Goal: Task Accomplishment & Management: Manage account settings

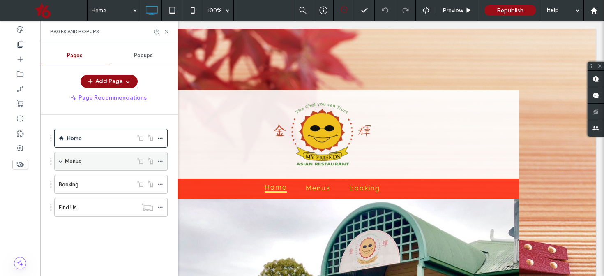
click at [62, 159] on span at bounding box center [61, 161] width 4 height 4
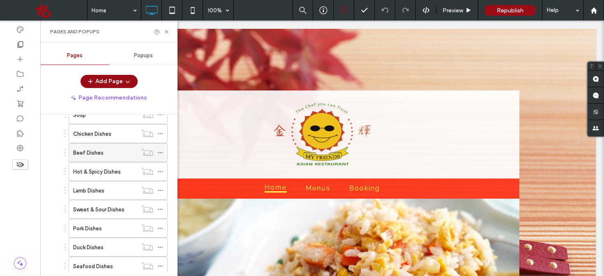
scroll to position [140, 0]
click at [161, 132] on icon at bounding box center [160, 135] width 6 height 6
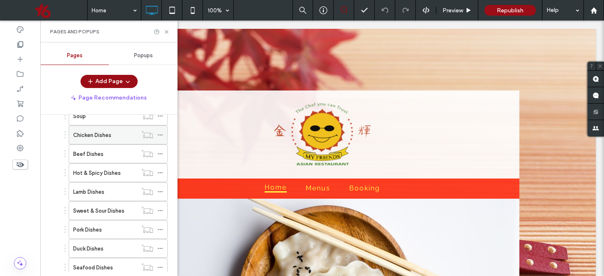
click at [107, 134] on label "Chicken Dishes" at bounding box center [92, 135] width 38 height 14
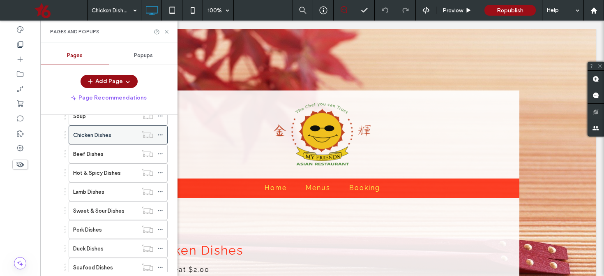
scroll to position [0, 0]
click at [166, 30] on icon at bounding box center [167, 32] width 6 height 6
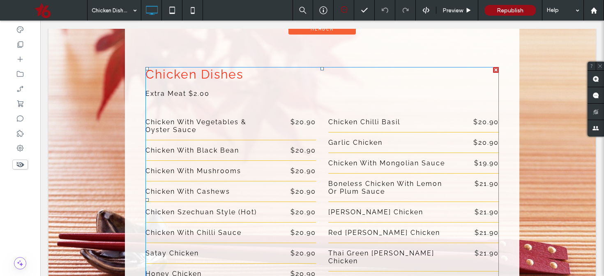
scroll to position [179, 0]
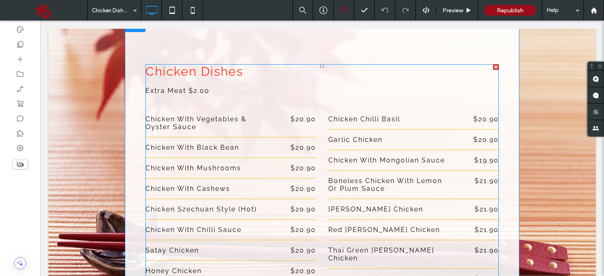
click at [208, 148] on div "Chicken with Black Bean" at bounding box center [206, 147] width 120 height 8
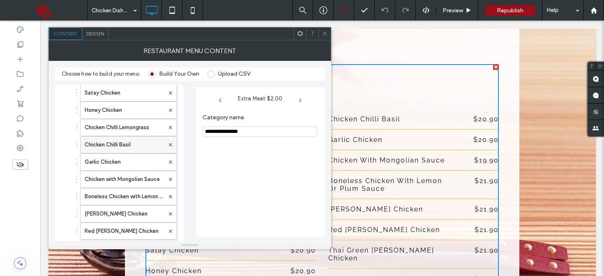
scroll to position [132, 0]
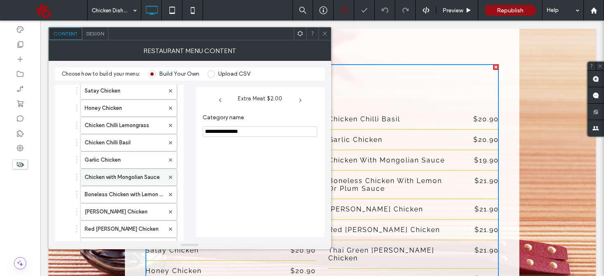
click at [130, 177] on label "Chicken with Mongolian Sauce" at bounding box center [125, 177] width 80 height 16
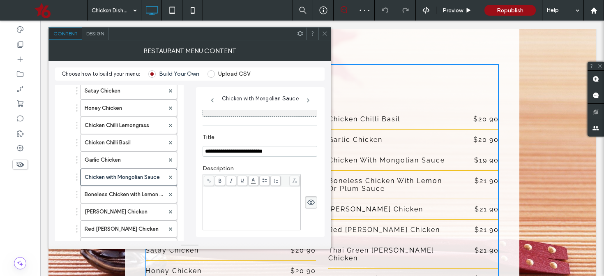
scroll to position [90, 0]
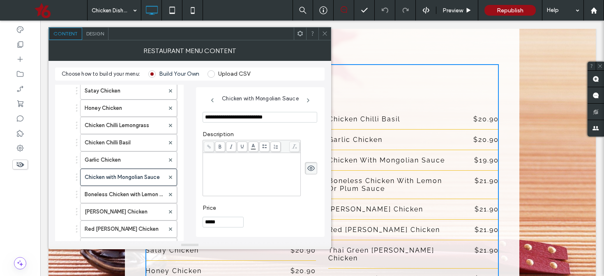
click at [209, 220] on input "*****" at bounding box center [223, 222] width 41 height 11
type input "*****"
click at [365, 9] on icon at bounding box center [364, 10] width 8 height 8
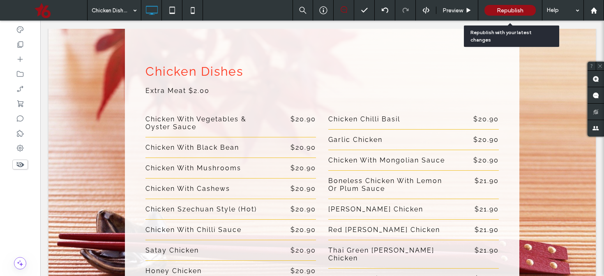
click at [506, 8] on span "Republish" at bounding box center [510, 10] width 27 height 7
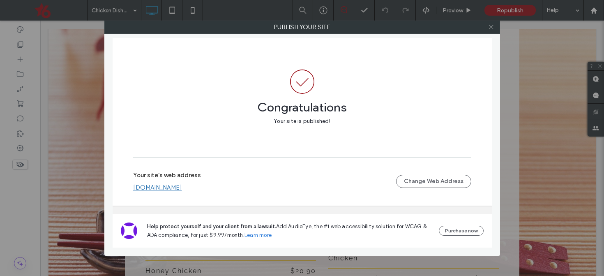
click at [492, 27] on icon at bounding box center [491, 27] width 6 height 6
